Goal: Find specific page/section: Find specific page/section

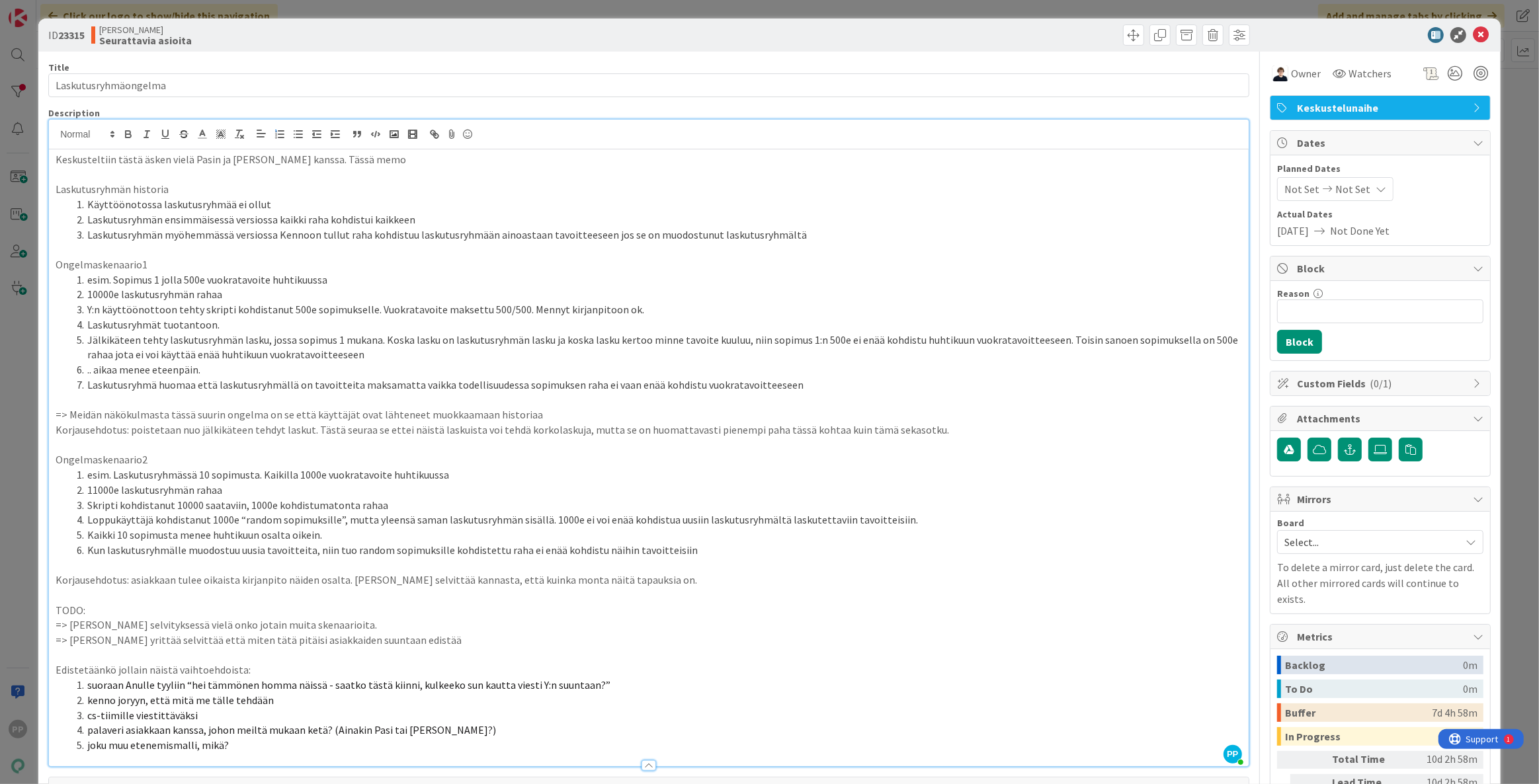
drag, startPoint x: 15, startPoint y: 306, endPoint x: 65, endPoint y: 253, distance: 72.9
click at [15, 306] on div "ID 23315 [PERSON_NAME] asioita Title 20 / 128 Laskutusryhmäongelma Description …" at bounding box center [769, 392] width 1539 height 784
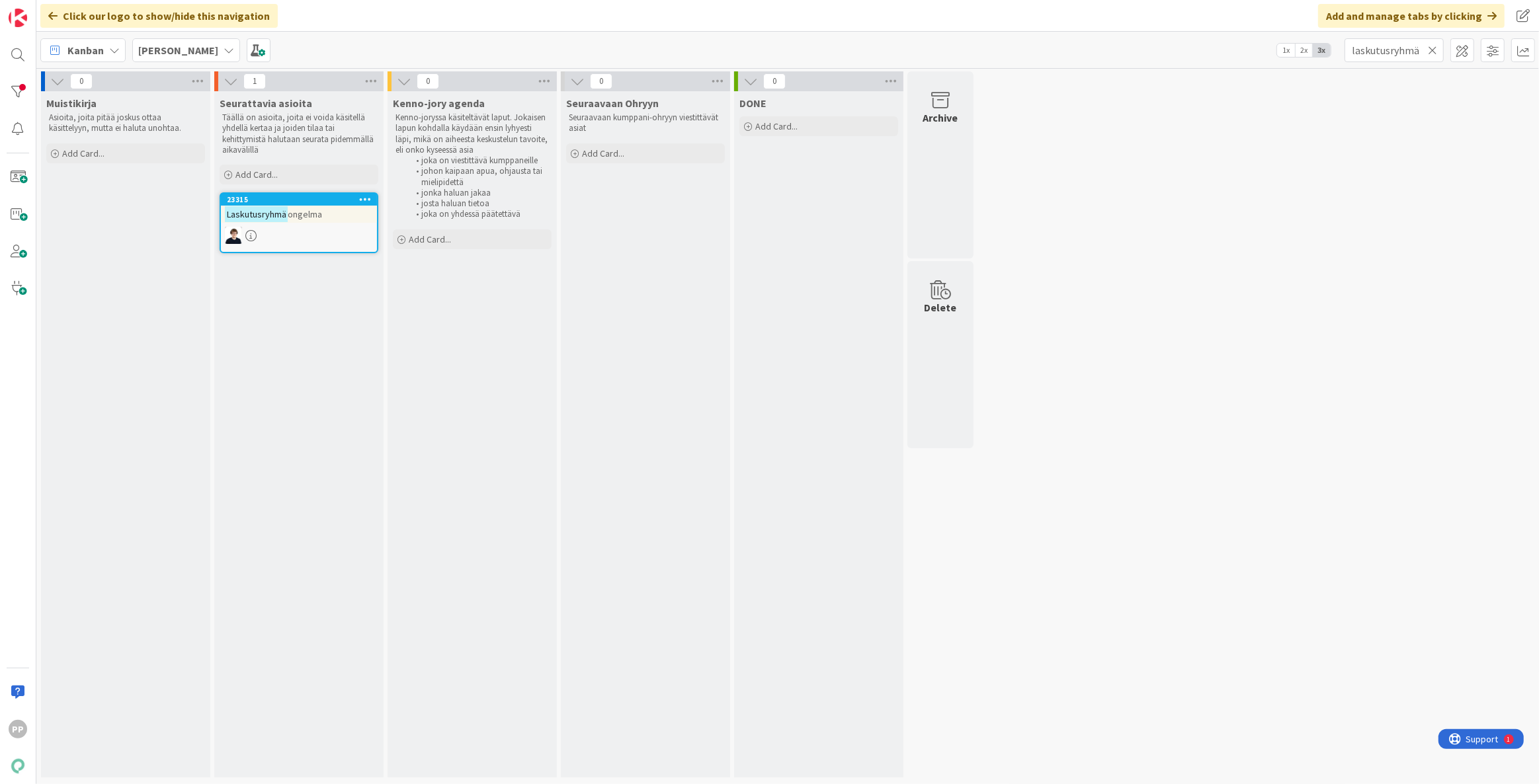
click at [182, 52] on b "[PERSON_NAME]" at bounding box center [178, 50] width 80 height 13
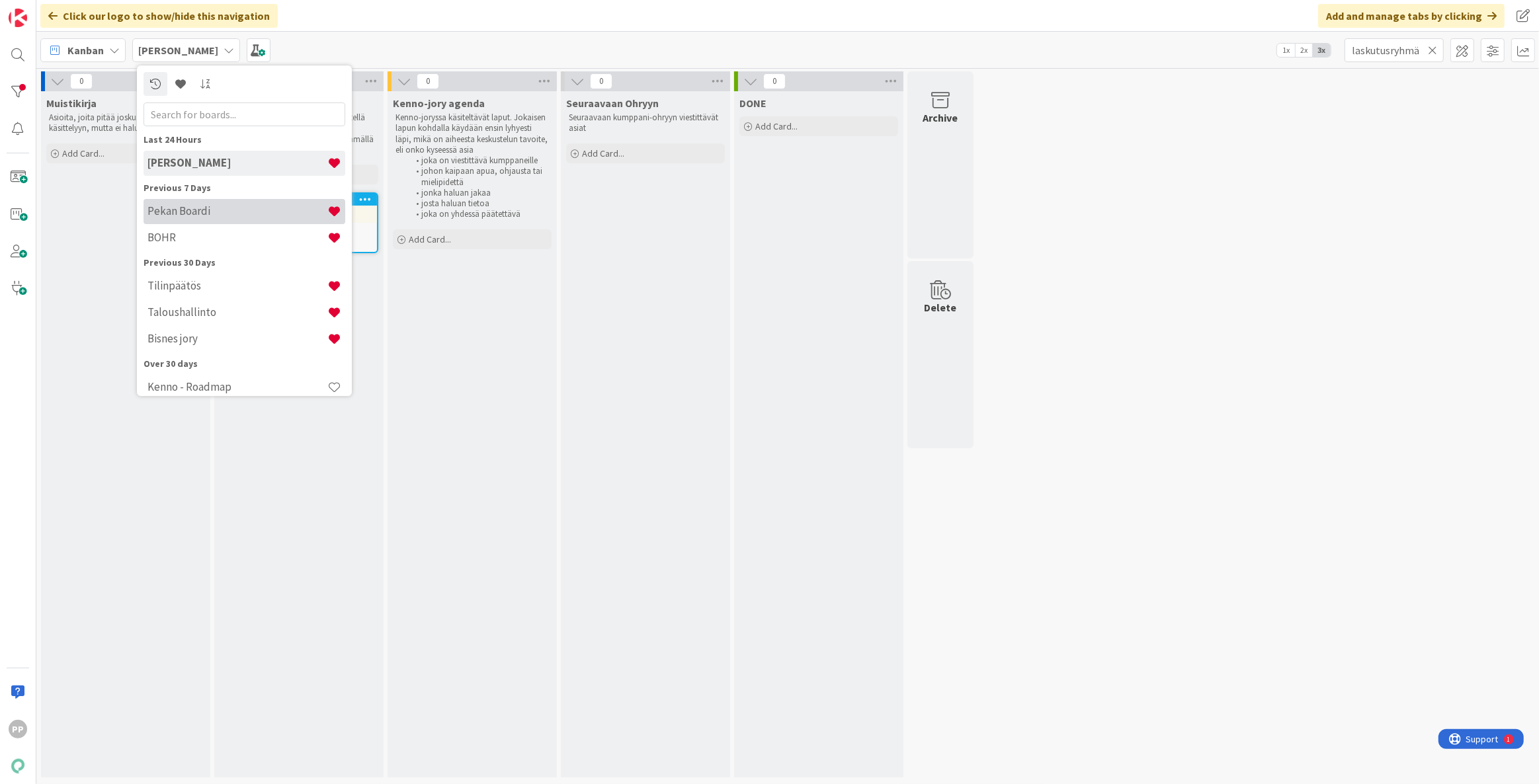
click at [212, 216] on h4 "Pekan Boardi" at bounding box center [237, 211] width 180 height 13
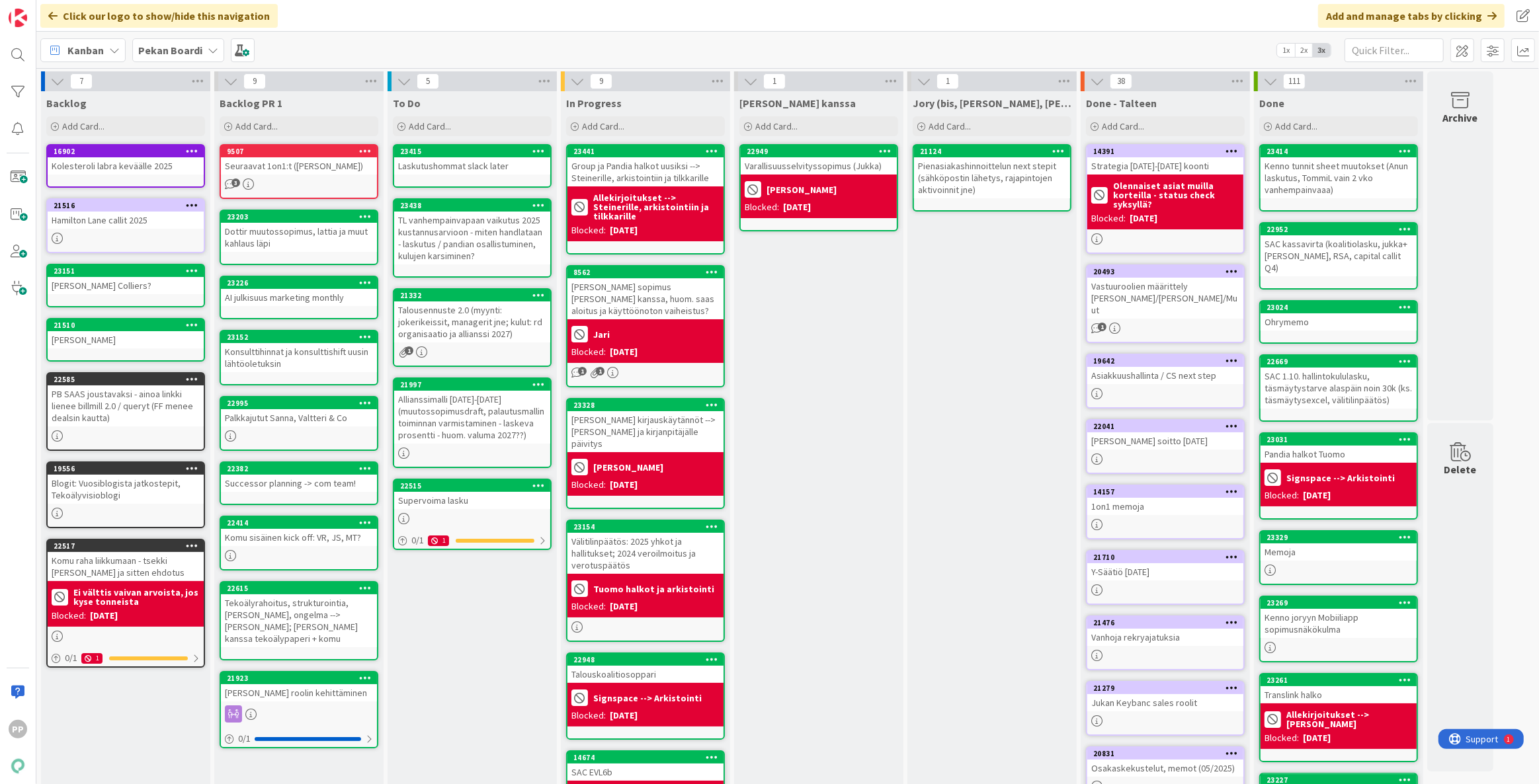
click at [824, 392] on div "[PERSON_NAME] kanssa Add Card... 22949 Varallisuusselvityssopimus ([PERSON_NAME…" at bounding box center [819, 696] width 170 height 1210
click at [484, 654] on div "To Do Add Card... 23415 Laskutushommat slack later 23438 TL vanhempainvapaan va…" at bounding box center [473, 696] width 170 height 1210
